Goal: Check status: Check status

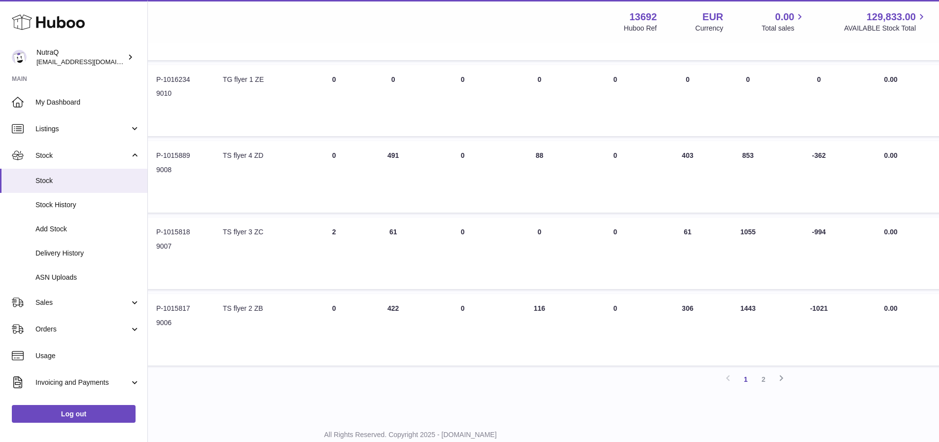
scroll to position [622, 133]
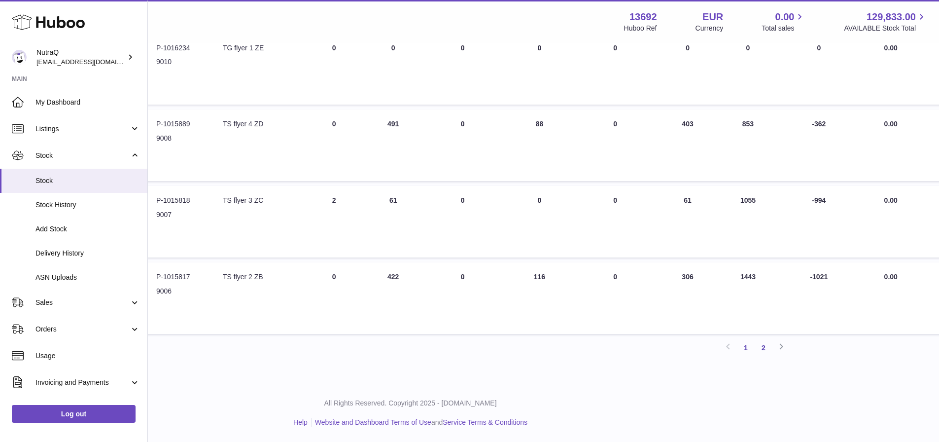
click at [760, 347] on link "2" at bounding box center [764, 348] width 18 height 18
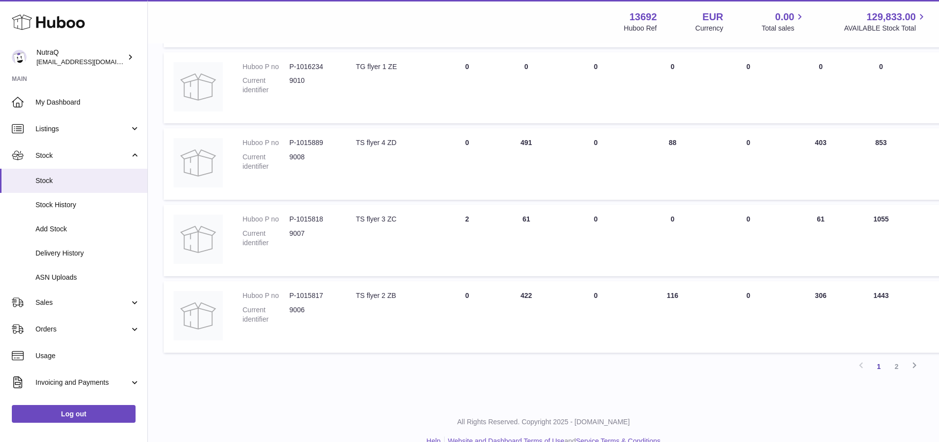
scroll to position [622, 0]
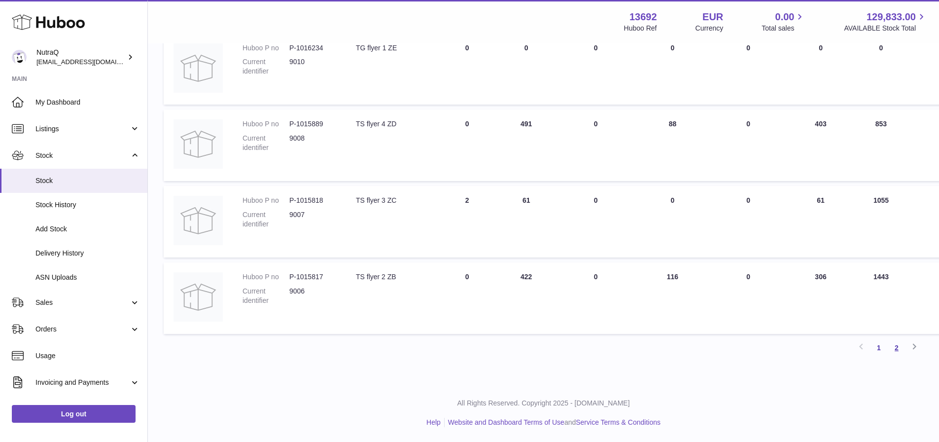
click at [898, 347] on link "2" at bounding box center [897, 348] width 18 height 18
click at [880, 347] on link "1" at bounding box center [879, 348] width 18 height 18
click at [915, 345] on icon at bounding box center [914, 346] width 12 height 12
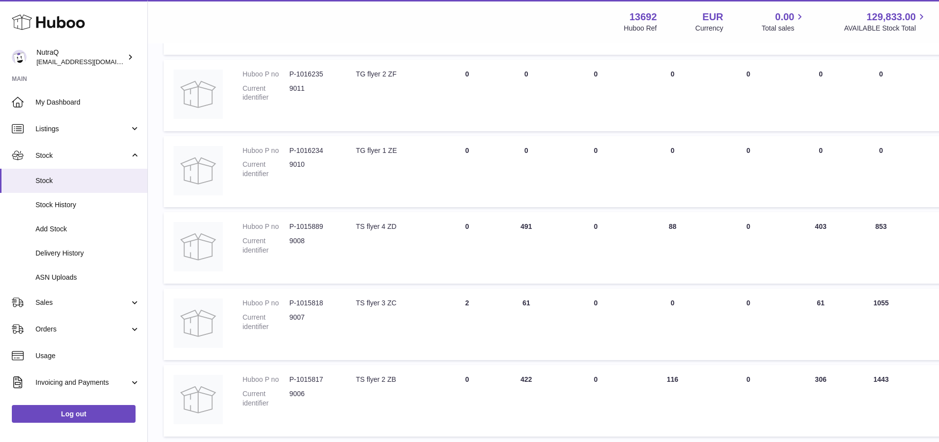
scroll to position [622, 0]
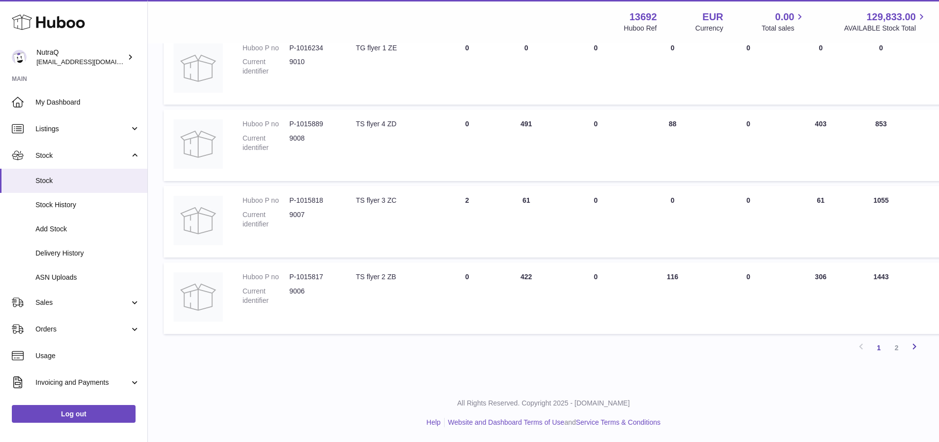
click at [914, 345] on icon at bounding box center [914, 346] width 12 height 12
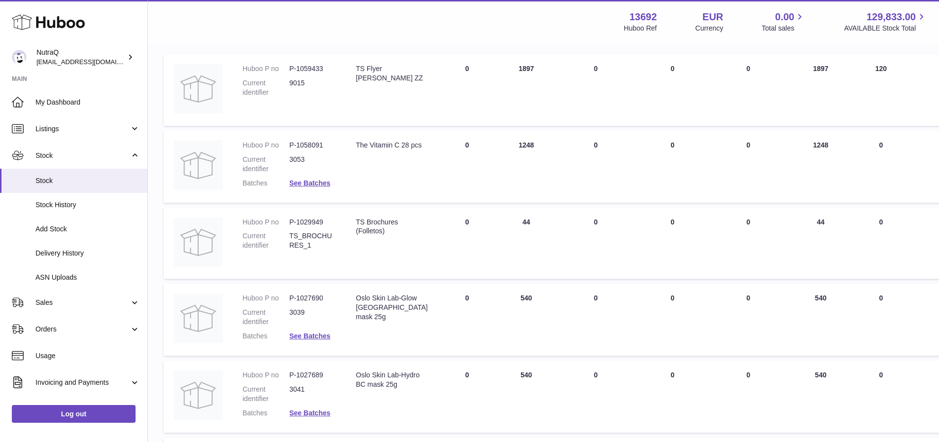
scroll to position [44, 0]
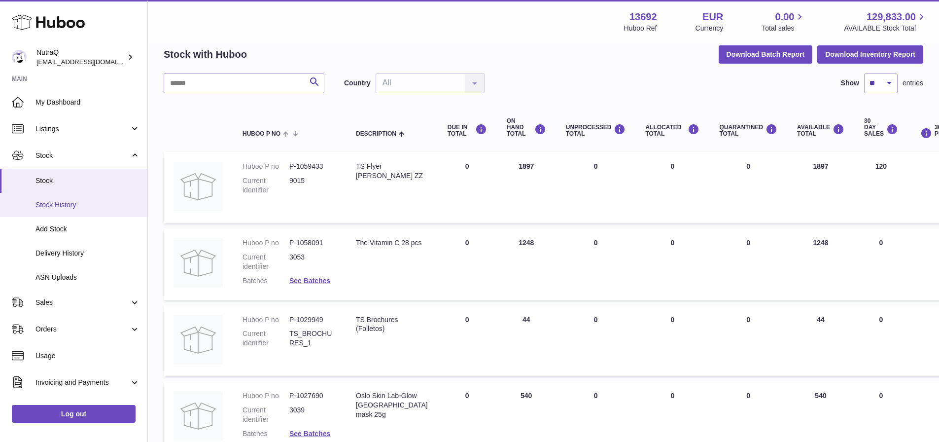
click at [51, 204] on span "Stock History" at bounding box center [87, 204] width 104 height 9
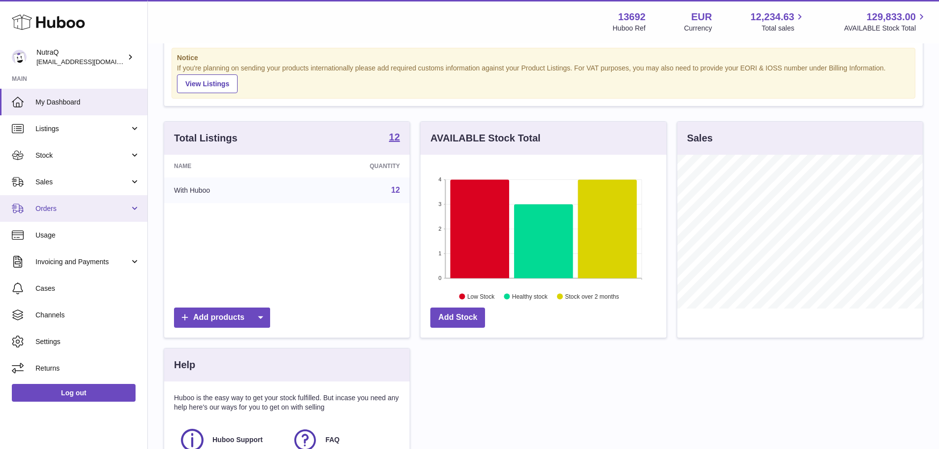
scroll to position [22, 0]
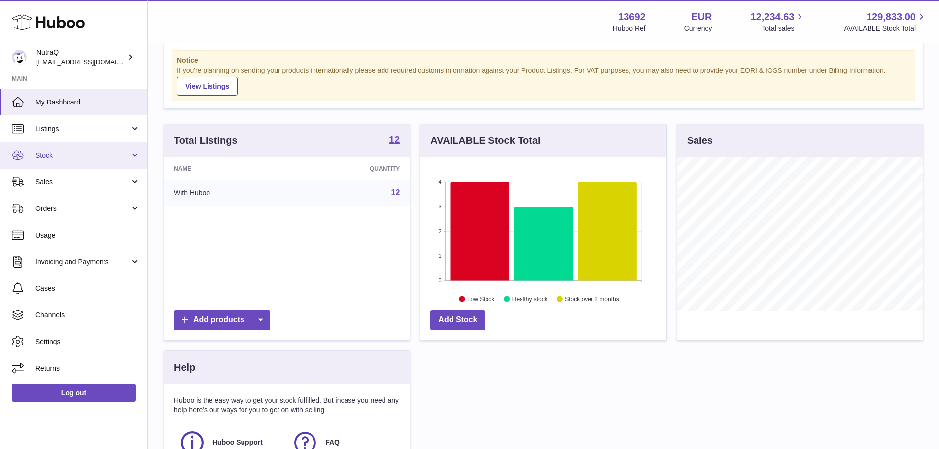
click at [70, 153] on span "Stock" at bounding box center [82, 155] width 94 height 9
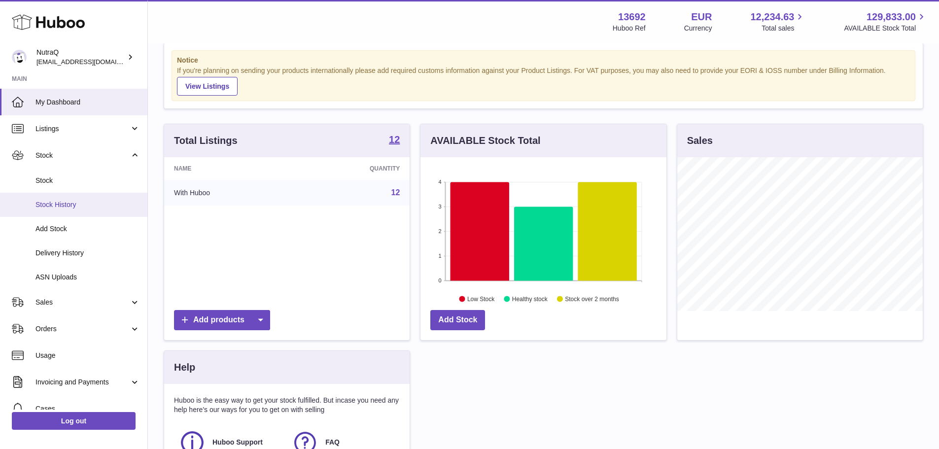
click at [59, 203] on span "Stock History" at bounding box center [87, 204] width 104 height 9
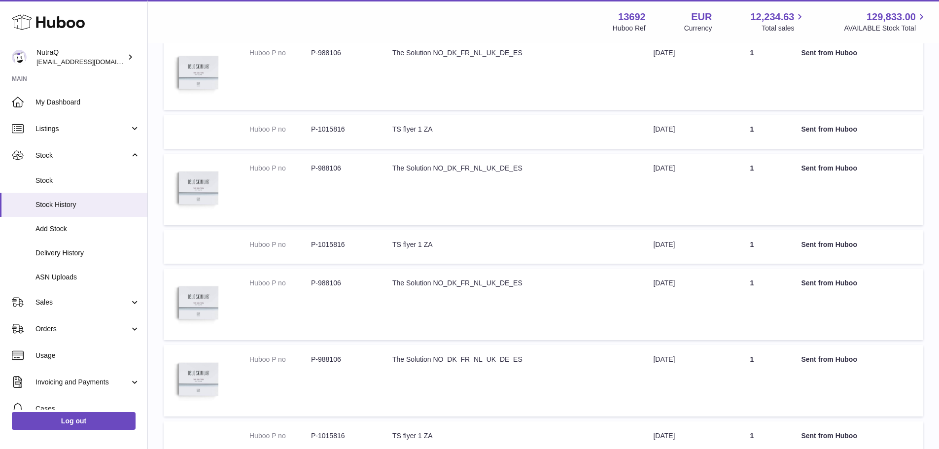
scroll to position [410, 0]
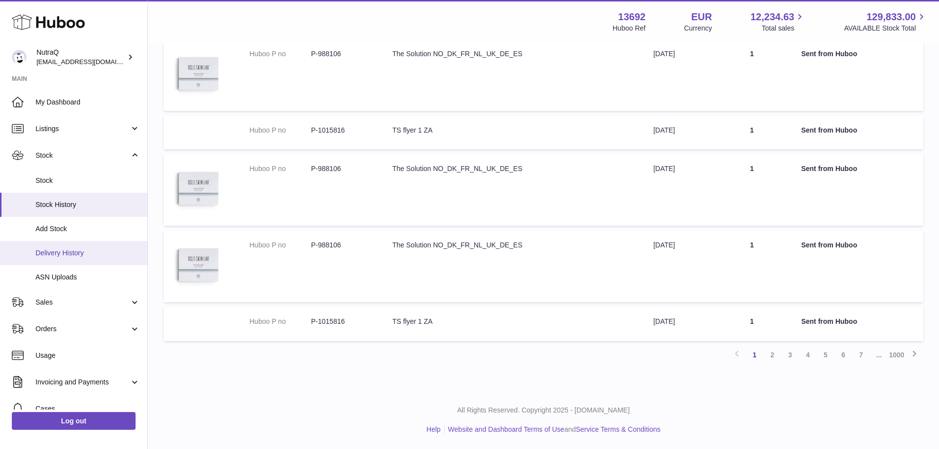
click at [57, 252] on span "Delivery History" at bounding box center [87, 252] width 104 height 9
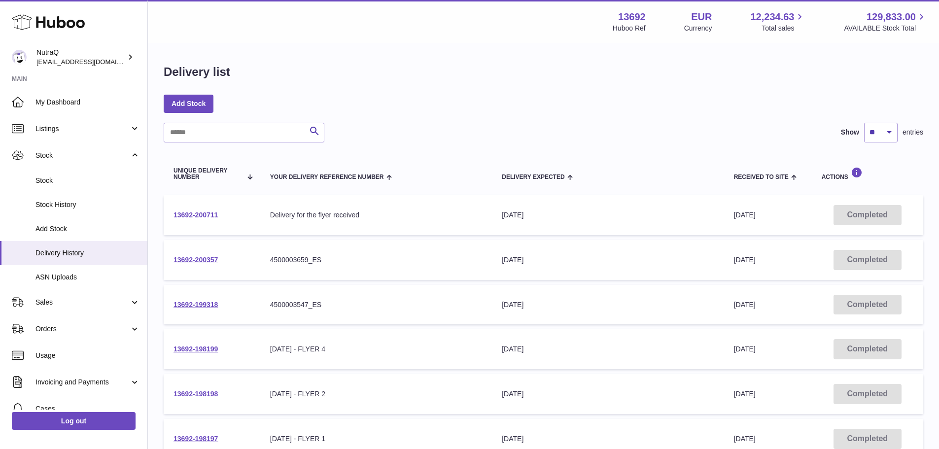
click at [203, 212] on link "13692-200711" at bounding box center [195, 215] width 44 height 8
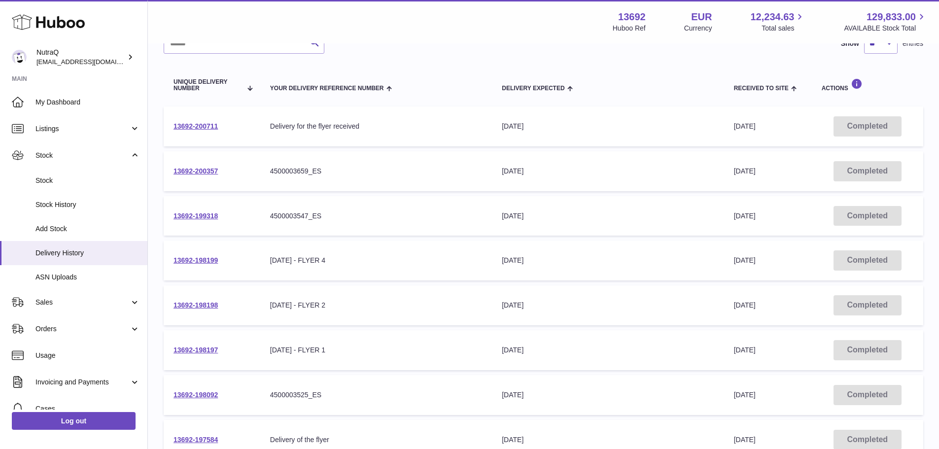
scroll to position [99, 0]
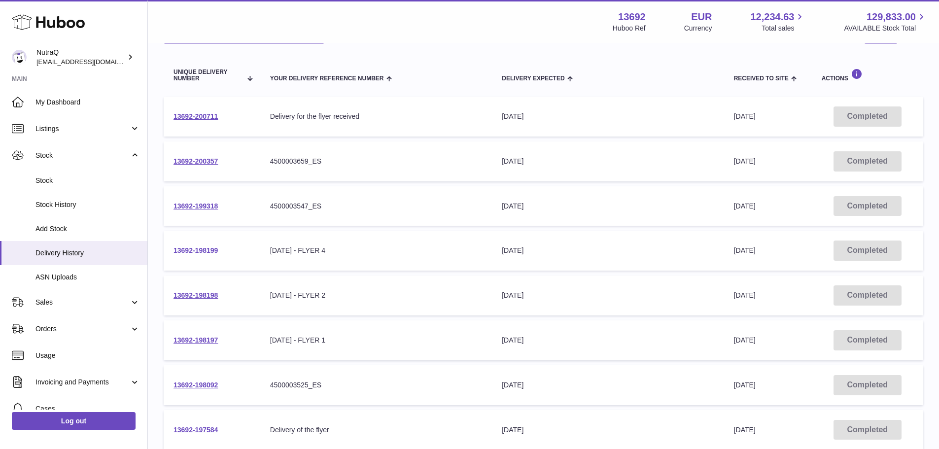
click at [201, 252] on link "13692-198199" at bounding box center [195, 250] width 44 height 8
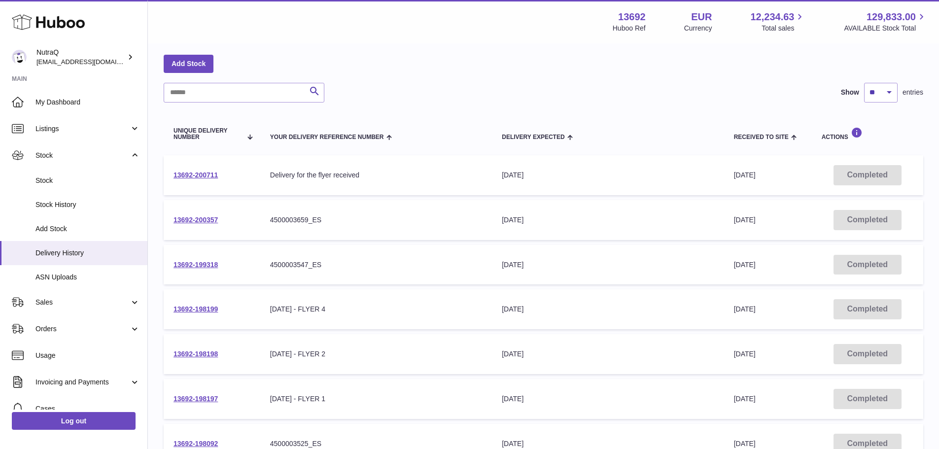
scroll to position [0, 0]
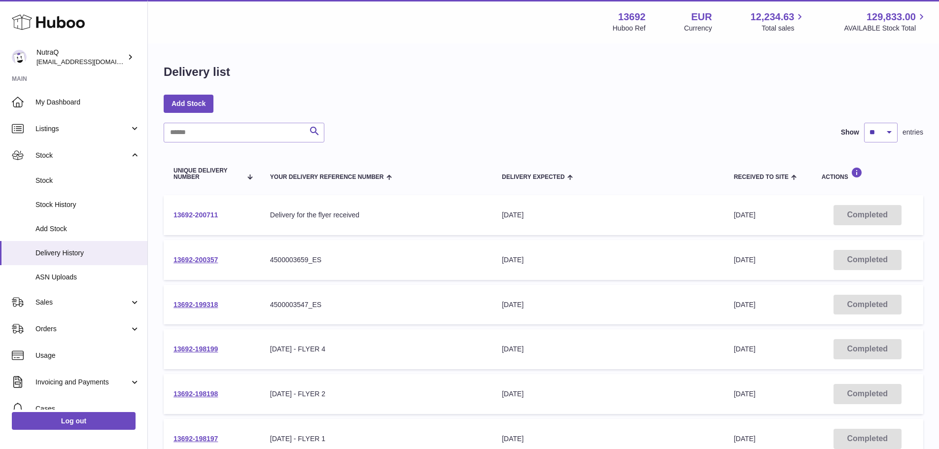
click at [195, 213] on link "13692-200711" at bounding box center [195, 215] width 44 height 8
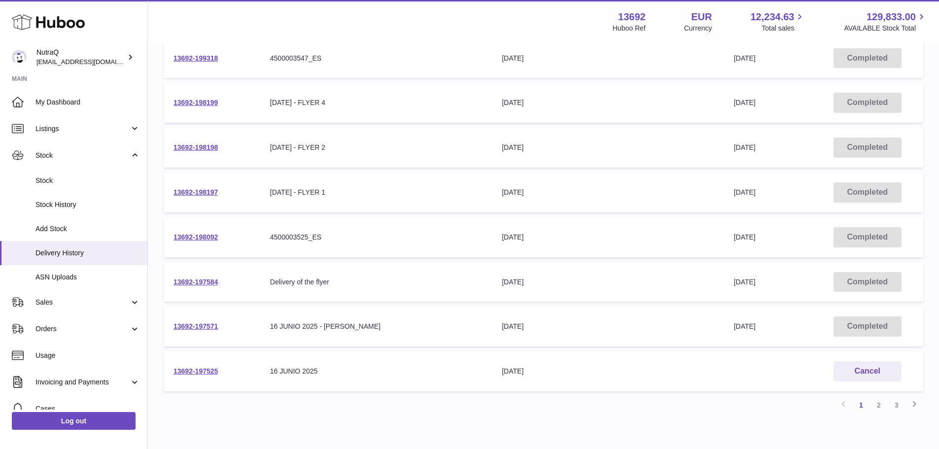
scroll to position [296, 0]
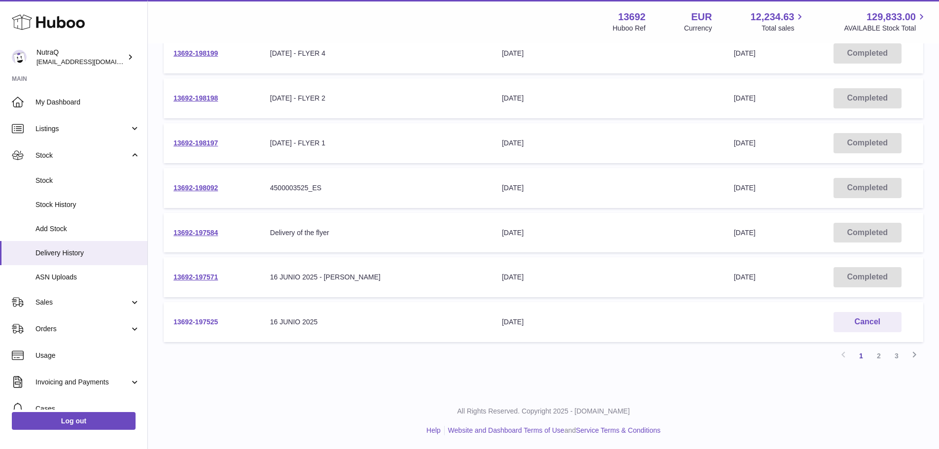
click at [197, 319] on link "13692-197525" at bounding box center [195, 322] width 44 height 8
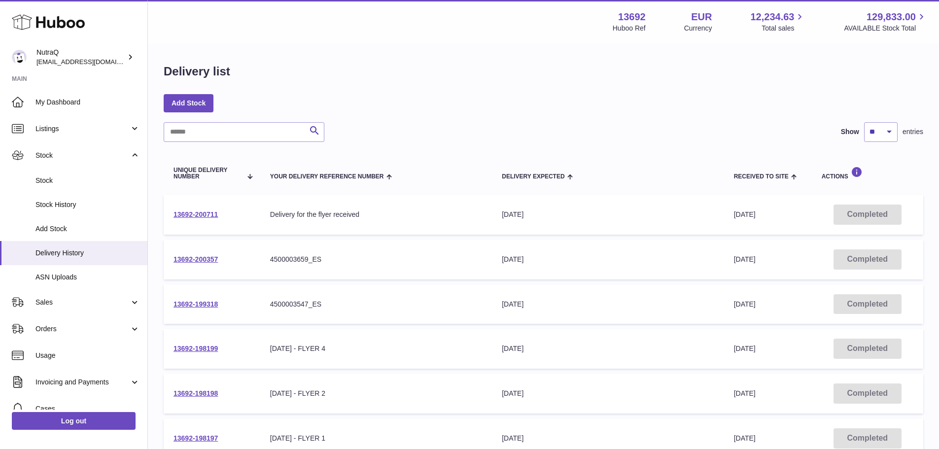
scroll to position [0, 0]
click at [194, 259] on link "13692-200357" at bounding box center [195, 260] width 44 height 8
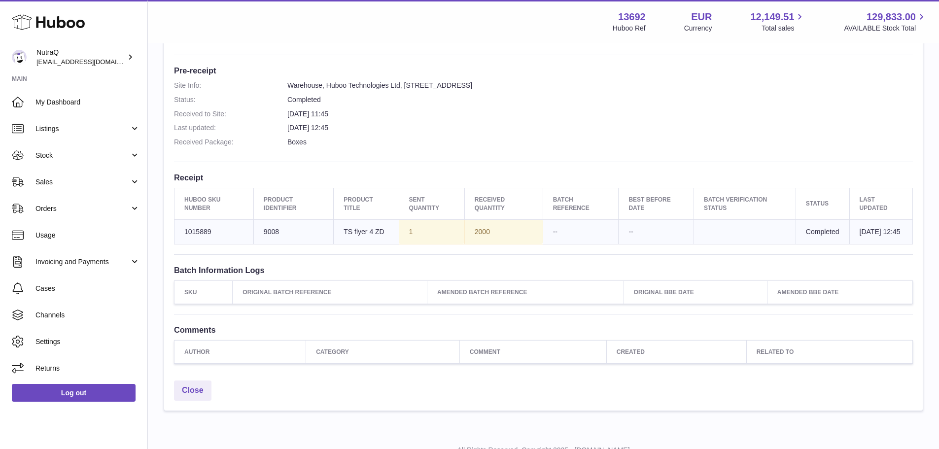
scroll to position [246, 0]
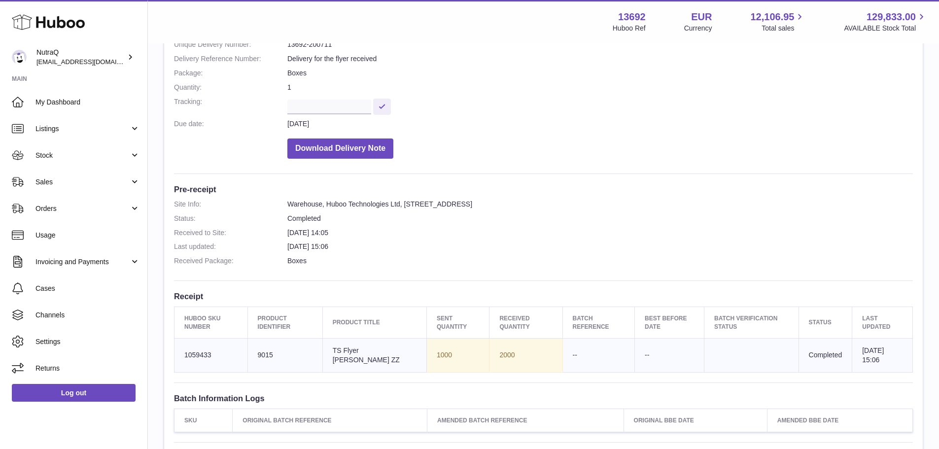
scroll to position [197, 0]
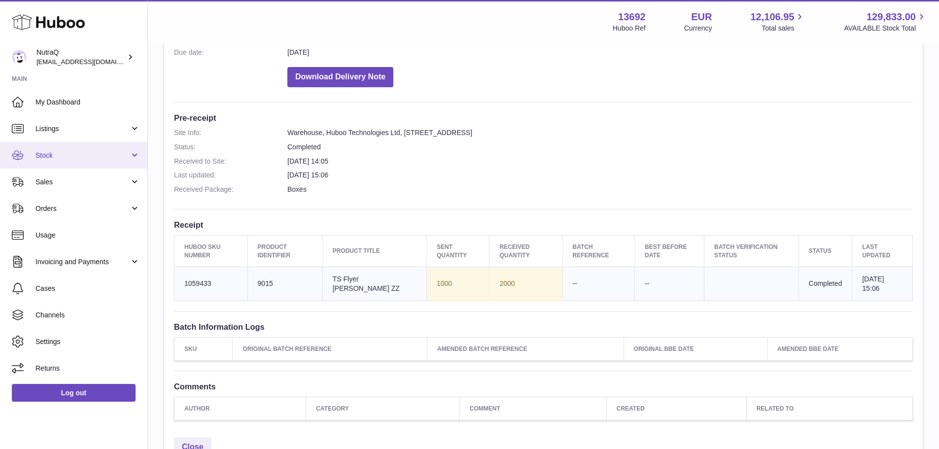
click at [83, 156] on span "Stock" at bounding box center [82, 155] width 94 height 9
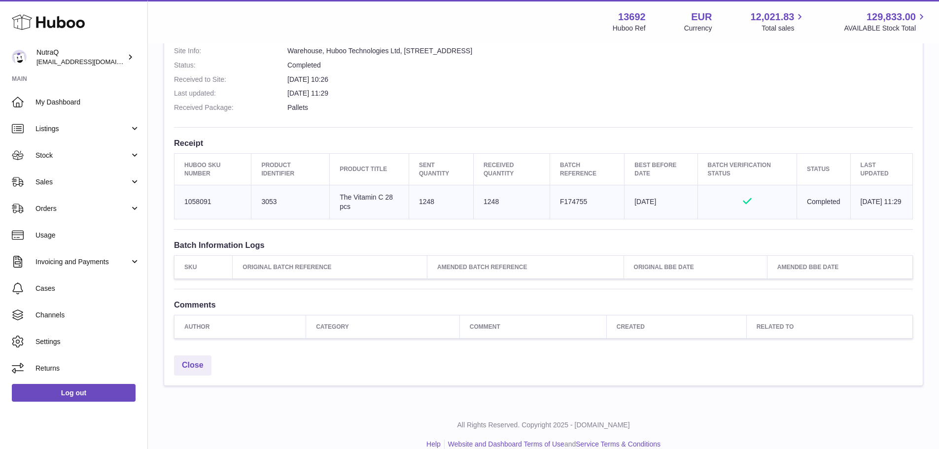
scroll to position [293, 0]
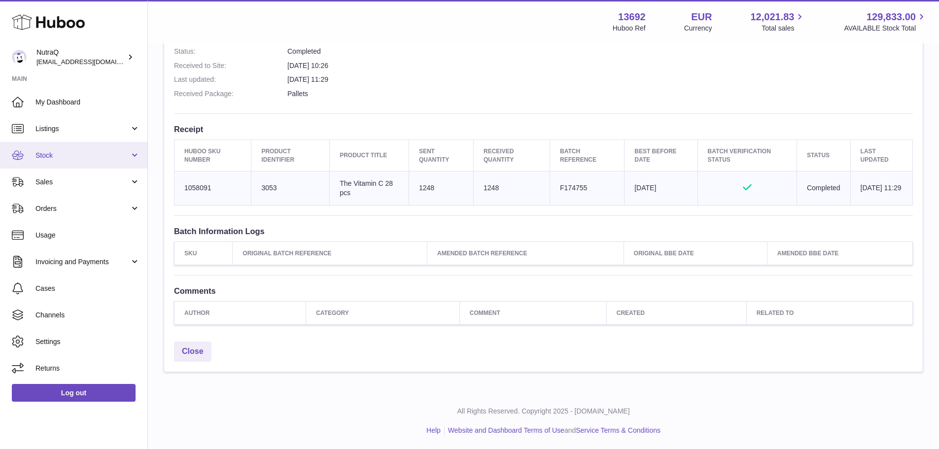
click at [78, 154] on span "Stock" at bounding box center [82, 155] width 94 height 9
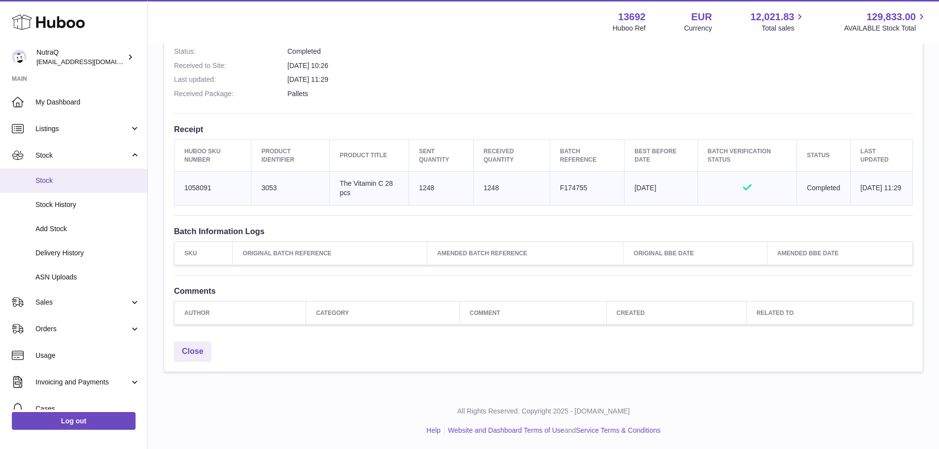
click at [96, 178] on span "Stock" at bounding box center [87, 180] width 104 height 9
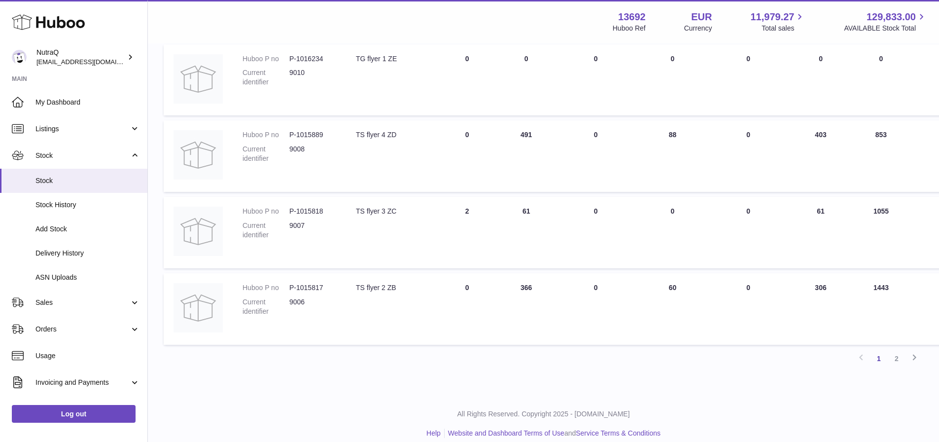
scroll to position [622, 0]
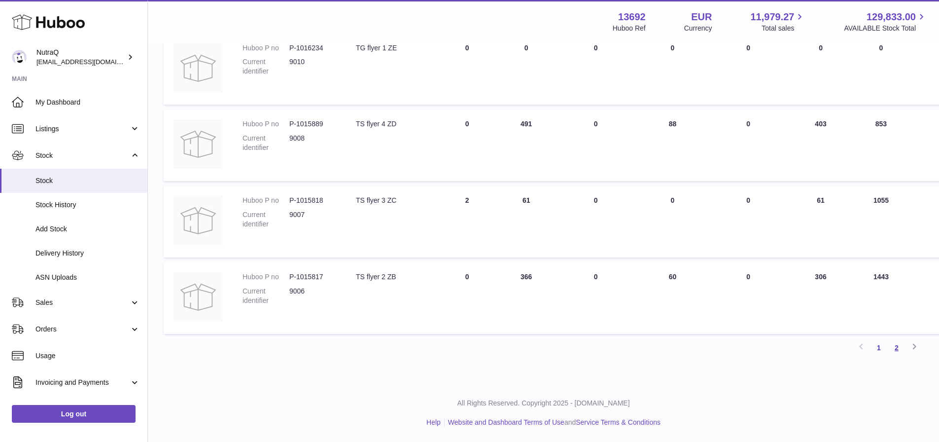
click at [895, 349] on link "2" at bounding box center [897, 348] width 18 height 18
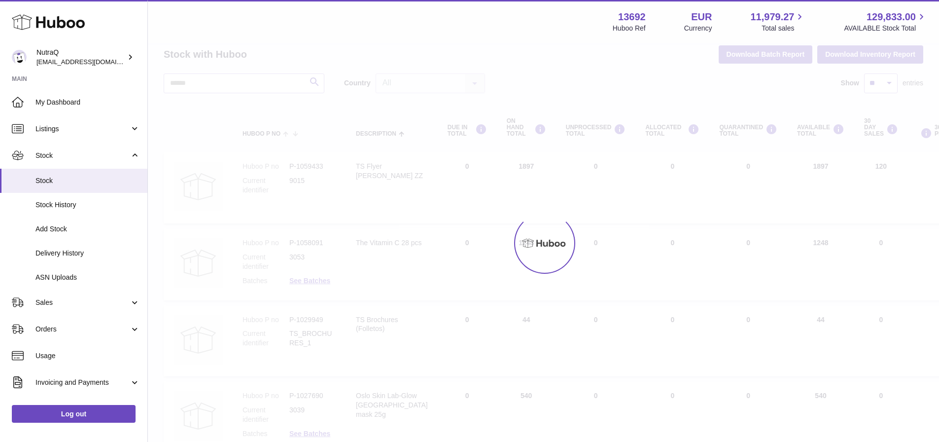
scroll to position [10, 0]
